Goal: Transaction & Acquisition: Purchase product/service

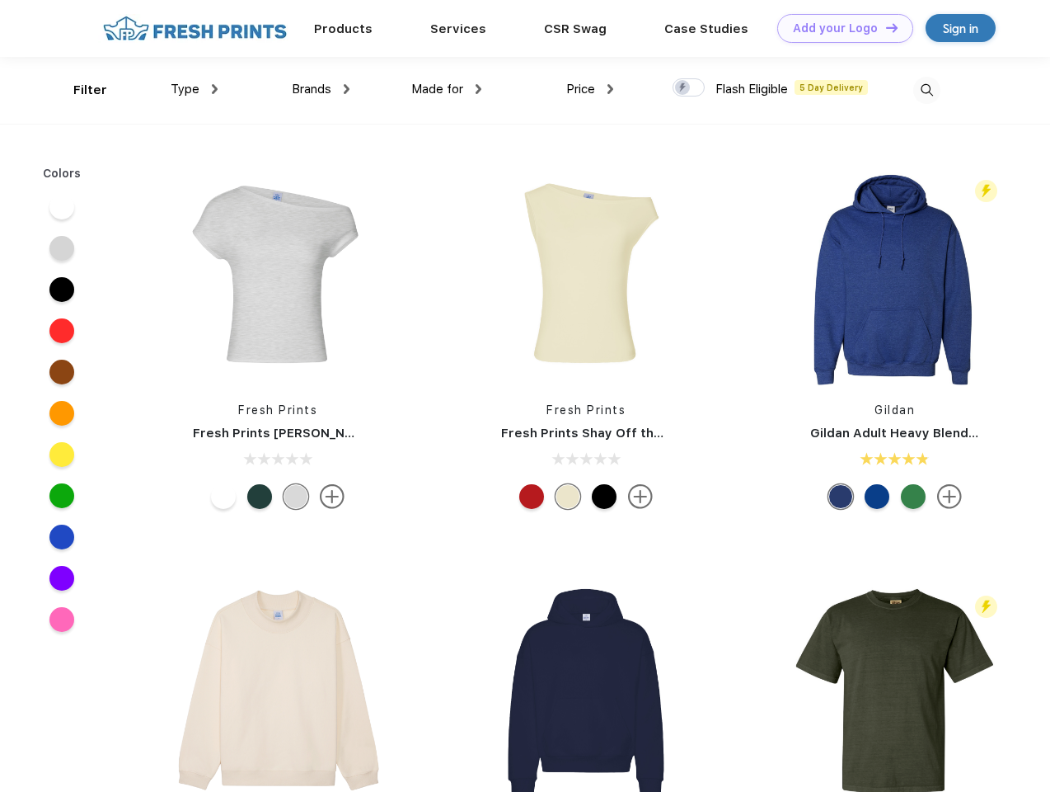
scroll to position [1, 0]
click at [839, 28] on link "Add your Logo Design Tool" at bounding box center [845, 28] width 136 height 29
click at [0, 0] on div "Design Tool" at bounding box center [0, 0] width 0 height 0
click at [885, 27] on link "Add your Logo Design Tool" at bounding box center [845, 28] width 136 height 29
click at [79, 90] on div "Filter" at bounding box center [90, 90] width 34 height 19
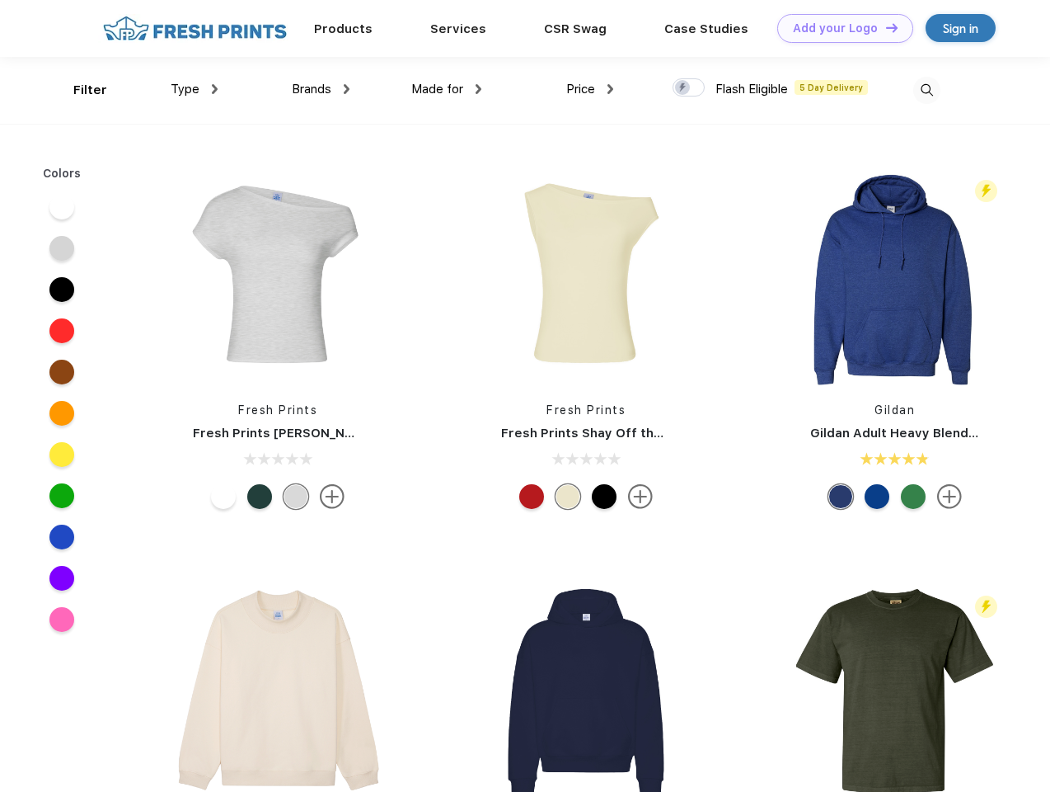
click at [195, 89] on span "Type" at bounding box center [185, 89] width 29 height 15
click at [321, 89] on span "Brands" at bounding box center [312, 89] width 40 height 15
click at [447, 89] on span "Made for" at bounding box center [437, 89] width 52 height 15
click at [590, 89] on span "Price" at bounding box center [580, 89] width 29 height 15
click at [689, 88] on div at bounding box center [689, 87] width 32 height 18
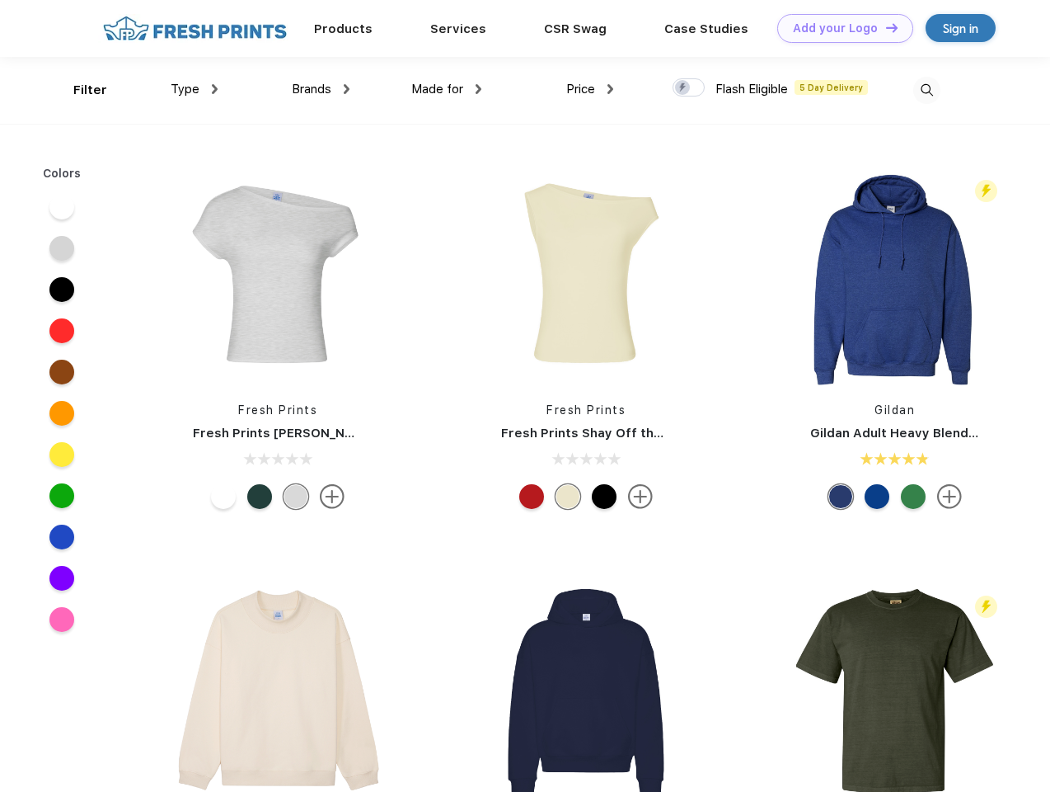
click at [684, 88] on input "checkbox" at bounding box center [678, 83] width 11 height 11
click at [927, 90] on img at bounding box center [927, 90] width 27 height 27
